Goal: Obtain resource: Download file/media

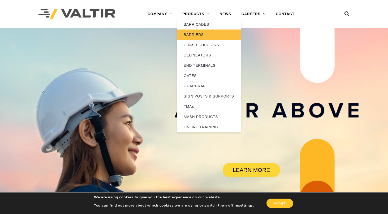
click at [201, 40] on link "BARRIERS" at bounding box center [209, 35] width 64 height 10
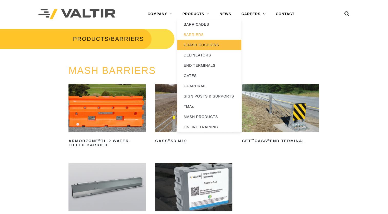
click at [199, 42] on link "CRASH CUSHIONS" at bounding box center [209, 45] width 64 height 10
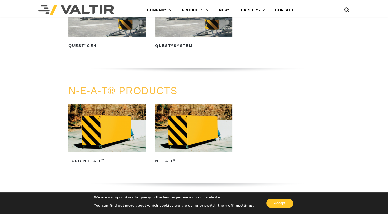
scroll to position [1077, 0]
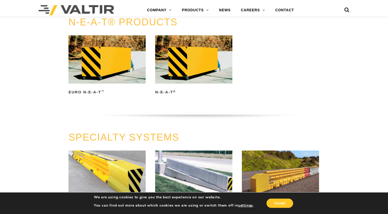
click at [204, 59] on img at bounding box center [193, 59] width 77 height 48
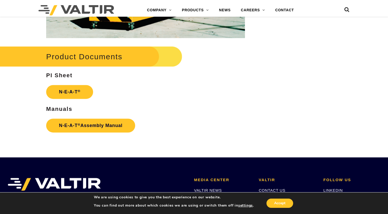
scroll to position [667, 0]
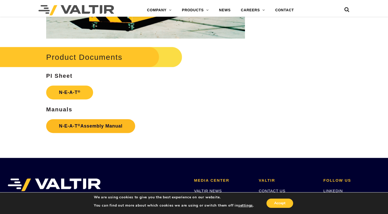
click at [81, 125] on link "N-E-A-T ® Assembly Manual" at bounding box center [90, 126] width 89 height 14
